Goal: Task Accomplishment & Management: Complete application form

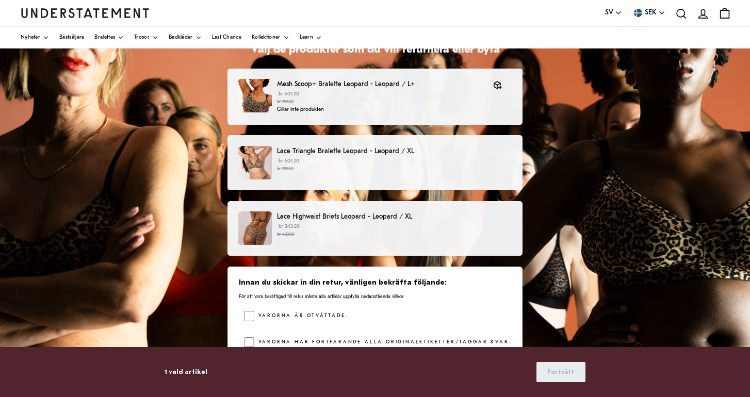
click at [303, 152] on p "Lace Triangle Bralette Leopard - Leopard / XL" at bounding box center [394, 151] width 235 height 11
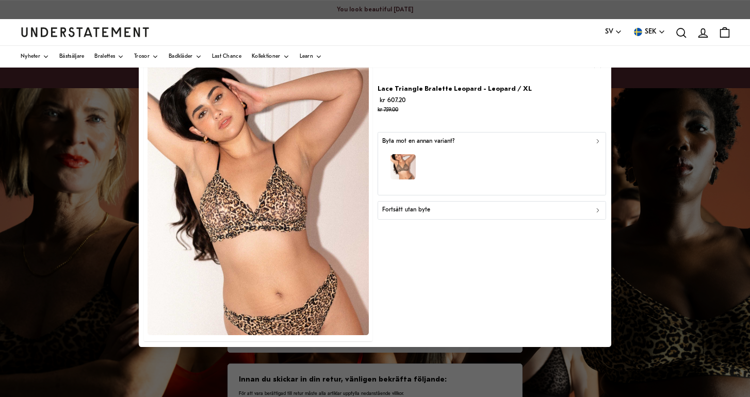
click at [562, 206] on div "Fortsätt utan byte" at bounding box center [491, 210] width 219 height 10
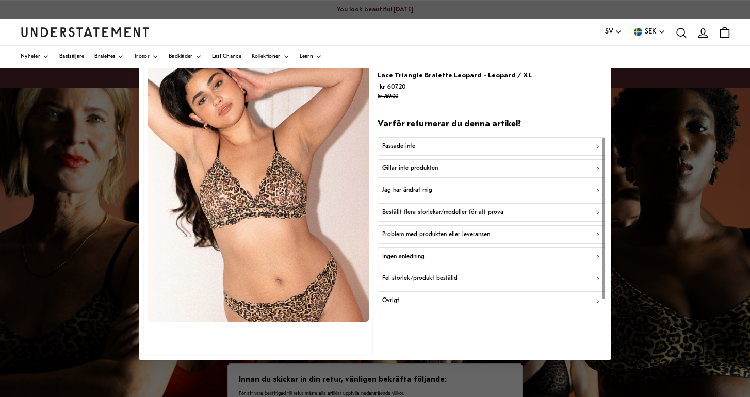
click at [405, 143] on p "Passade inte" at bounding box center [398, 146] width 33 height 10
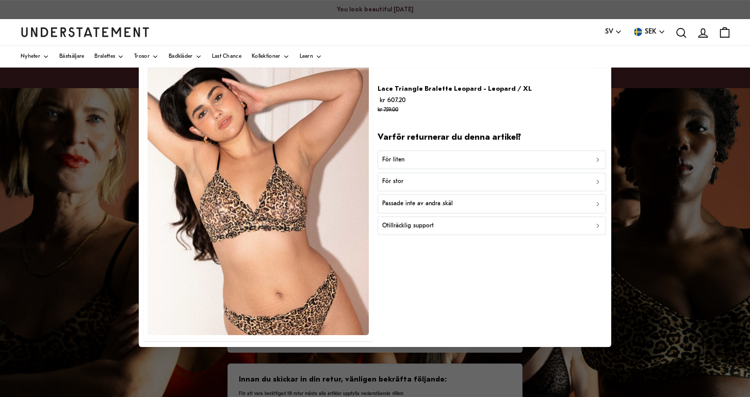
click at [415, 203] on p "Passade inte av andra skäl" at bounding box center [417, 204] width 71 height 10
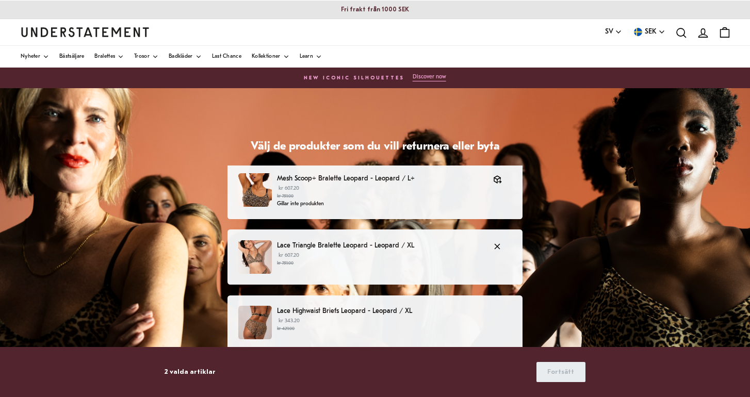
scroll to position [56, 0]
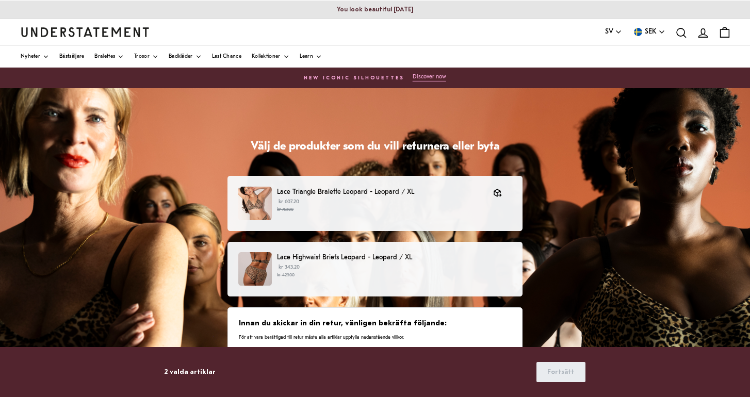
click at [474, 268] on p "kr 343.20 kr 429.00" at bounding box center [394, 271] width 235 height 15
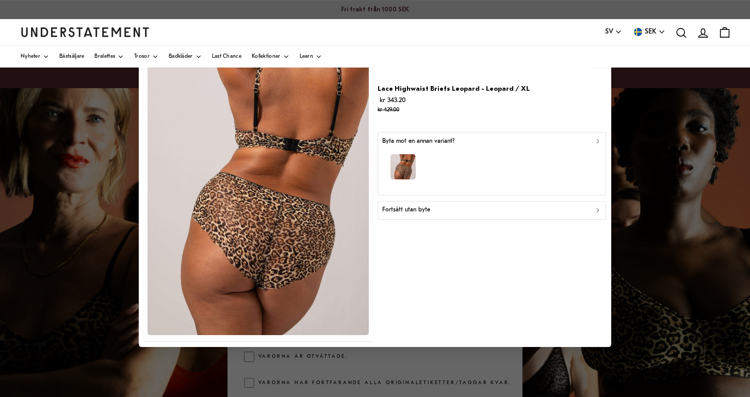
click at [461, 207] on div "Fortsätt utan byte" at bounding box center [491, 210] width 219 height 10
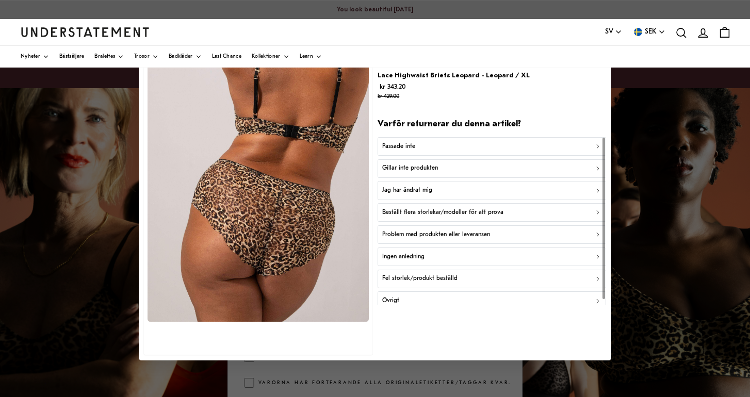
click at [409, 253] on p "Ingen anledning" at bounding box center [403, 257] width 42 height 10
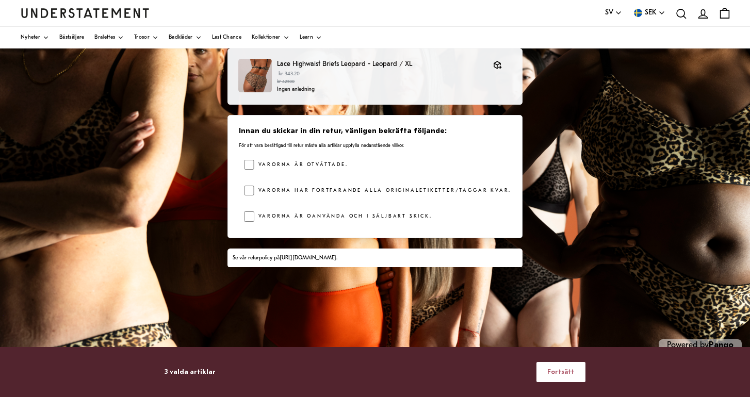
scroll to position [207, 0]
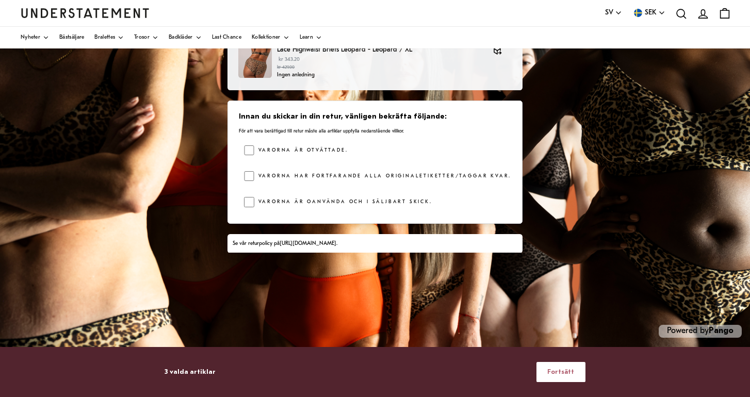
click at [571, 369] on span "Fortsätt" at bounding box center [560, 372] width 27 height 19
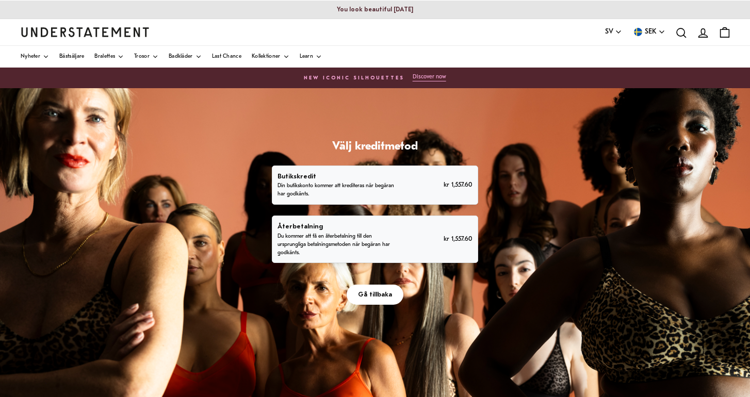
click at [334, 244] on p "Du kommer att få en återbetalning till den ursprungliga betalningsmetoden när b…" at bounding box center [339, 245] width 123 height 25
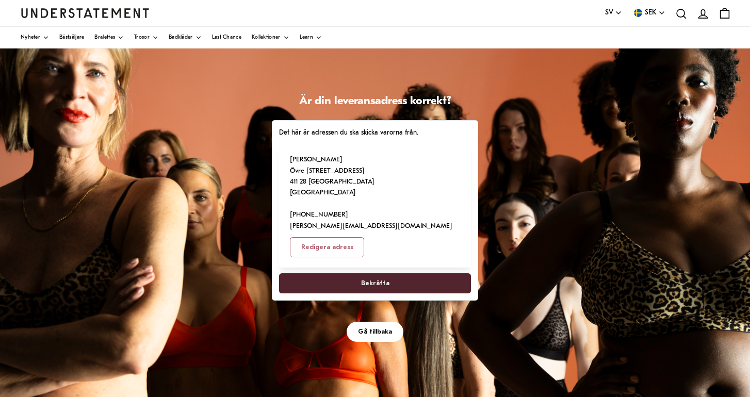
scroll to position [46, 0]
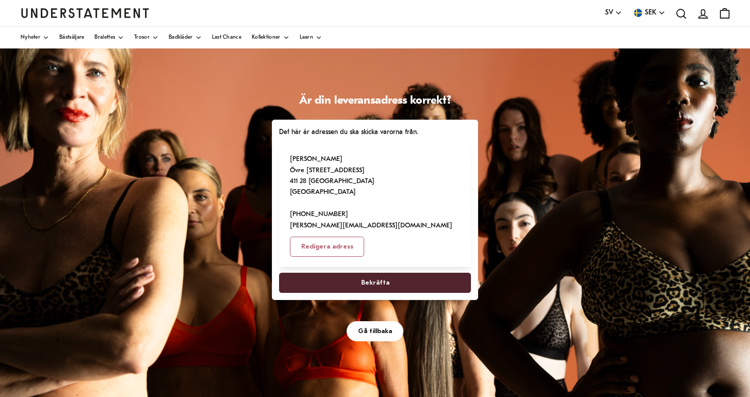
click at [366, 281] on span "Bekräfta" at bounding box center [375, 282] width 28 height 19
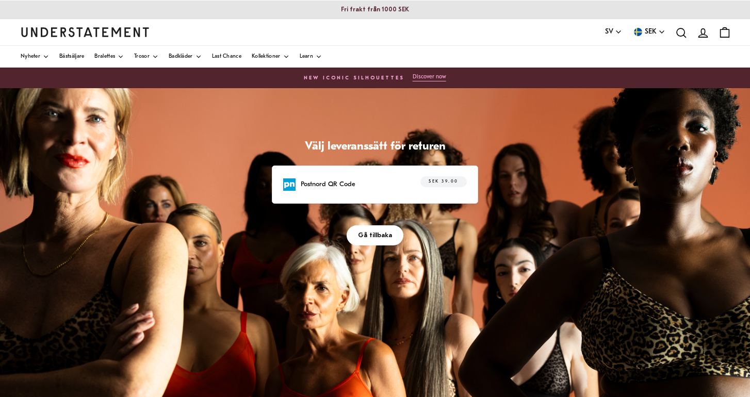
click at [314, 184] on p "Postnord QR Code" at bounding box center [328, 184] width 55 height 11
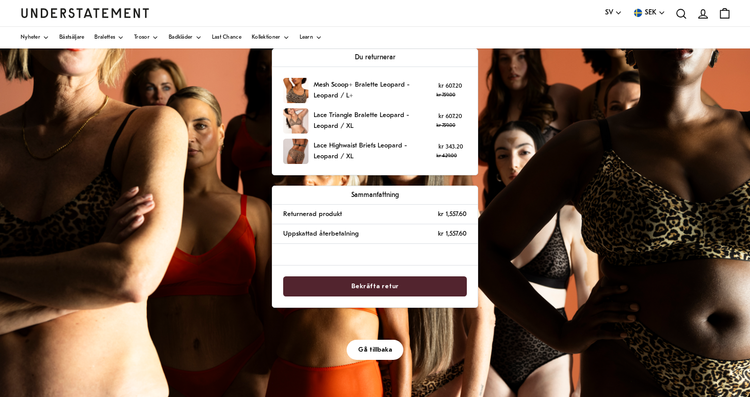
scroll to position [119, 0]
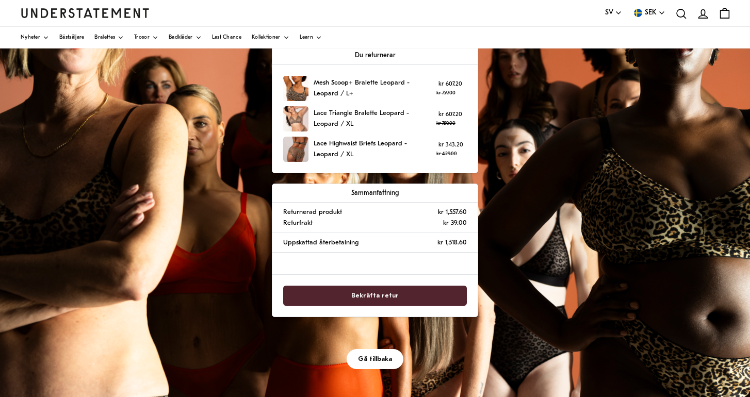
click at [360, 291] on span "Bekräfta retur" at bounding box center [374, 295] width 47 height 19
